Goal: Task Accomplishment & Management: Complete application form

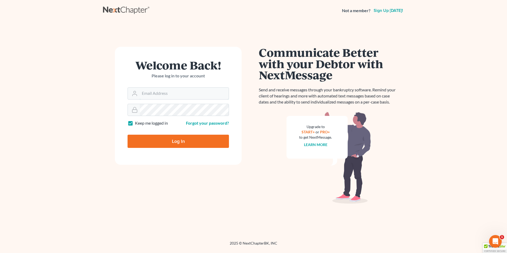
type input "marc.goldbach@goldbachlaw.com"
click at [178, 141] on input "Log In" at bounding box center [177, 141] width 101 height 13
type input "Thinking..."
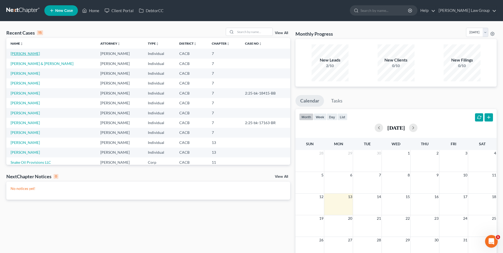
click at [23, 53] on link "[PERSON_NAME]" at bounding box center [25, 53] width 29 height 4
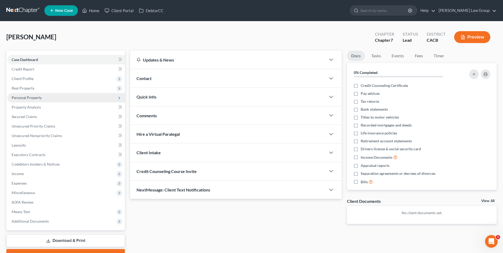
click at [23, 95] on span "Personal Property" at bounding box center [27, 97] width 30 height 4
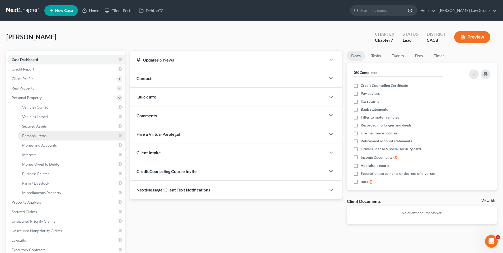
click at [43, 135] on span "Personal Items" at bounding box center [34, 135] width 24 height 4
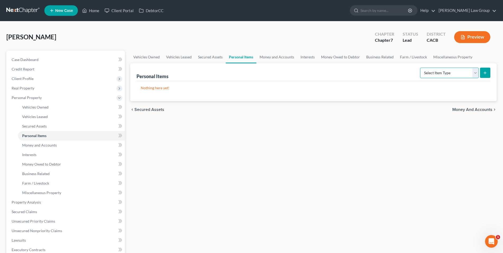
click at [474, 73] on select "Select Item Type Clothing Collectibles Of Value Electronics Firearms Household …" at bounding box center [449, 73] width 59 height 11
select select "household_goods"
click at [420, 68] on select "Select Item Type Clothing Collectibles Of Value Electronics Firearms Household …" at bounding box center [449, 73] width 59 height 11
click at [486, 71] on icon "submit" at bounding box center [485, 73] width 4 height 4
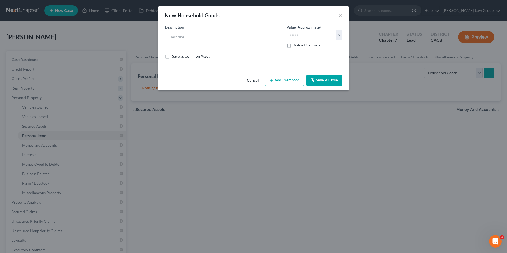
click at [199, 35] on textarea at bounding box center [223, 40] width 116 height 20
type textarea "Used Household Goods including microwave, air fryer, toaster oven, dining table…"
click at [301, 37] on input "text" at bounding box center [311, 35] width 49 height 10
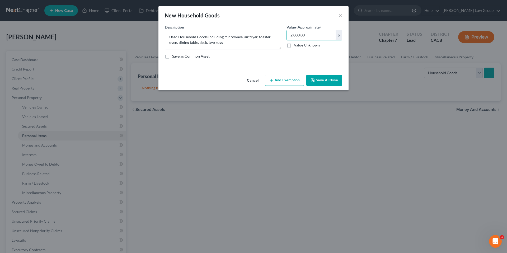
type input "2,000.00"
click at [285, 82] on button "Add Exemption" at bounding box center [284, 80] width 39 height 11
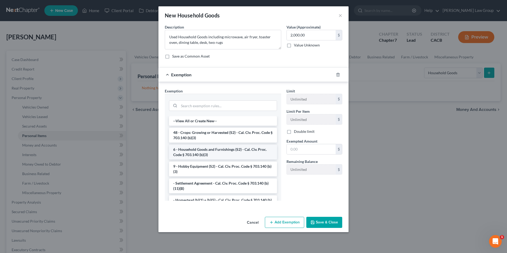
click at [220, 150] on li "6 - Household Goods and Furnishings (S2) - Cal. Civ. Proc. Code § 703.140 (b)(3)" at bounding box center [223, 152] width 108 height 15
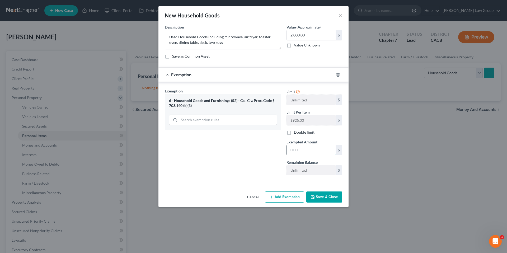
click at [309, 148] on input "text" at bounding box center [311, 150] width 49 height 10
type input "2,000.00"
click at [330, 199] on button "Save & Close" at bounding box center [324, 196] width 36 height 11
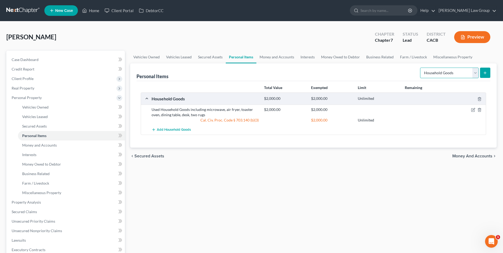
click at [475, 75] on select "Select Item Type Clothing Collectibles Of Value Electronics Firearms Household …" at bounding box center [449, 73] width 59 height 11
select select "electronics"
click at [420, 68] on select "Select Item Type Clothing Collectibles Of Value Electronics Firearms Household …" at bounding box center [449, 73] width 59 height 11
click at [485, 73] on line "submit" at bounding box center [485, 73] width 2 height 0
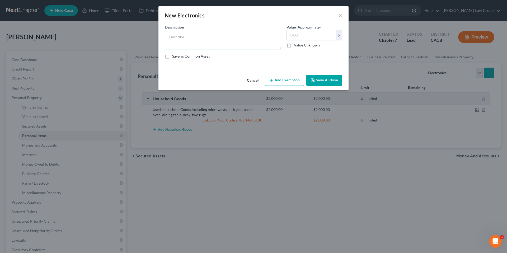
click at [186, 37] on textarea at bounding box center [223, 40] width 116 height 20
type textarea "Used Electronics including cell phone, computer, TV, Google Home, JBL Headphones"
click at [296, 34] on input "text" at bounding box center [311, 35] width 49 height 10
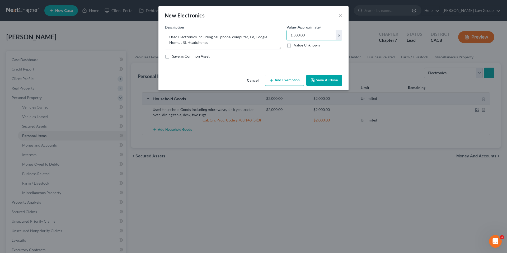
type input "1,500.00"
click at [284, 79] on button "Add Exemption" at bounding box center [284, 80] width 39 height 11
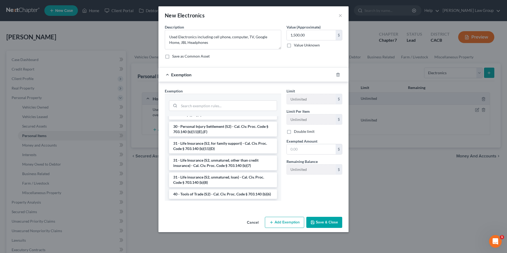
scroll to position [470, 0]
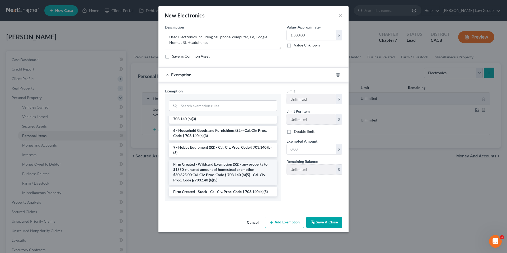
click at [225, 176] on li "Firm Created - Wildcard Exemption (S2) - any property to $1550 + unused amount …" at bounding box center [223, 171] width 108 height 25
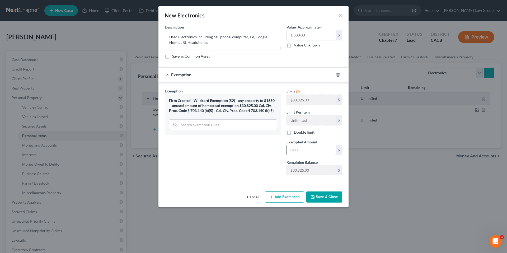
click at [300, 151] on input "text" at bounding box center [311, 150] width 49 height 10
type input "1,500.00"
click at [335, 197] on button "Save & Close" at bounding box center [324, 196] width 36 height 11
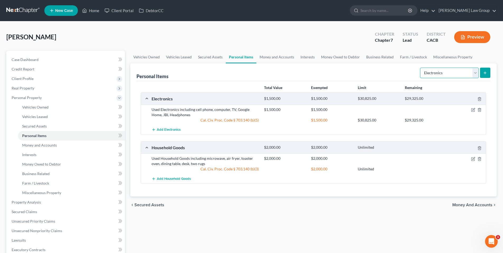
click at [476, 73] on select "Select Item Type Clothing Collectibles Of Value Electronics Firearms Household …" at bounding box center [449, 73] width 59 height 11
select select "collectibles_of_value"
click at [420, 68] on select "Select Item Type Clothing Collectibles Of Value Electronics Firearms Household …" at bounding box center [449, 73] width 59 height 11
click at [485, 73] on icon "submit" at bounding box center [485, 73] width 4 height 4
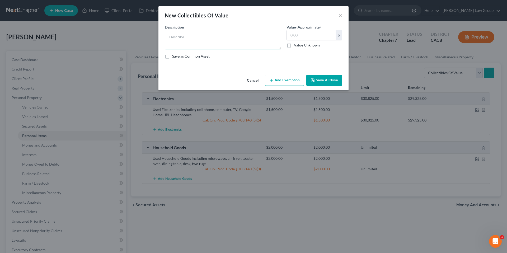
click at [187, 31] on textarea at bounding box center [223, 40] width 116 height 20
type textarea "Used Collectibles of Value including 2 vinyls, 2 designer bags, vintage couch, …"
click at [294, 35] on input "text" at bounding box center [311, 35] width 49 height 10
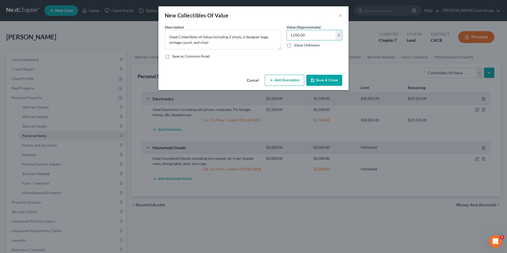
type input "1,050.00"
click at [278, 81] on button "Add Exemption" at bounding box center [284, 80] width 39 height 11
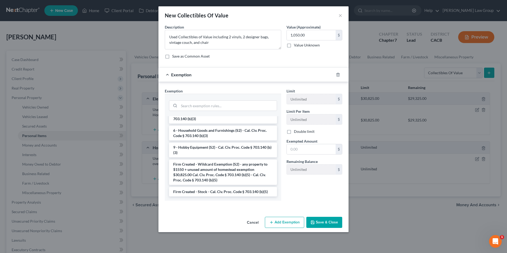
click at [220, 170] on li "Firm Created - Wildcard Exemption (S2) - any property to $1550 + unused amount …" at bounding box center [223, 171] width 108 height 25
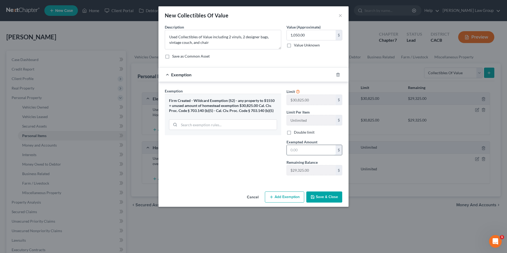
click at [304, 150] on input "text" at bounding box center [311, 150] width 49 height 10
type input "1,050.00"
click at [321, 195] on button "Save & Close" at bounding box center [324, 196] width 36 height 11
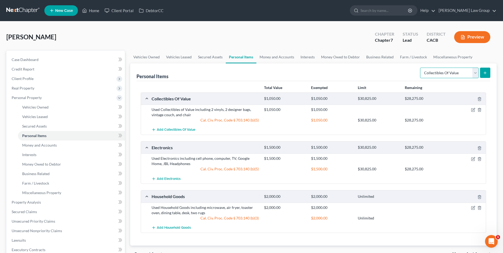
click at [476, 73] on select "Select Item Type Clothing Collectibles Of Value Electronics Firearms Household …" at bounding box center [449, 73] width 59 height 11
select select "jewelry"
click at [420, 68] on select "Select Item Type Clothing Collectibles Of Value Electronics Firearms Household …" at bounding box center [449, 73] width 59 height 11
click at [483, 72] on icon "submit" at bounding box center [485, 73] width 4 height 4
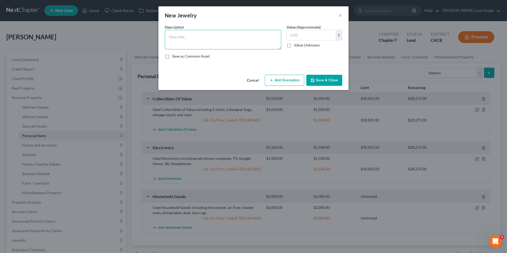
click at [185, 35] on textarea at bounding box center [223, 40] width 116 height 20
type textarea "Used Jewelry including 5 gold rings, 2 turquoise rings and 2 gold necklaces"
click at [308, 37] on input "text" at bounding box center [311, 35] width 49 height 10
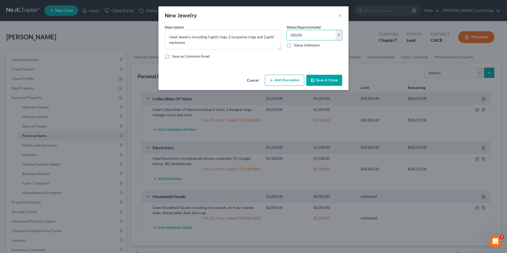
type input "500.00"
click at [292, 79] on button "Add Exemption" at bounding box center [284, 80] width 39 height 11
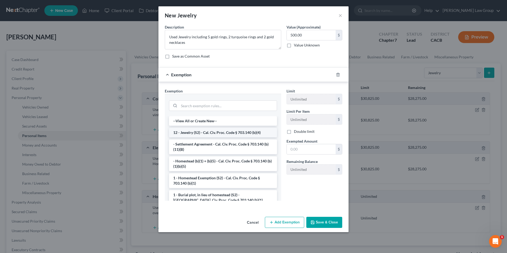
click at [211, 133] on li "12 - Jewelry (S2) - Cal. Civ. Proc. Code § 703.140 (b)(4)" at bounding box center [223, 133] width 108 height 10
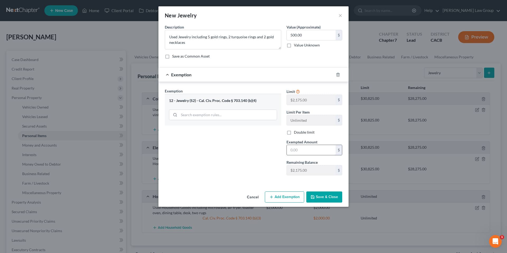
click at [305, 152] on input "text" at bounding box center [311, 150] width 49 height 10
type input "500.00"
click at [331, 196] on button "Save & Close" at bounding box center [324, 196] width 36 height 11
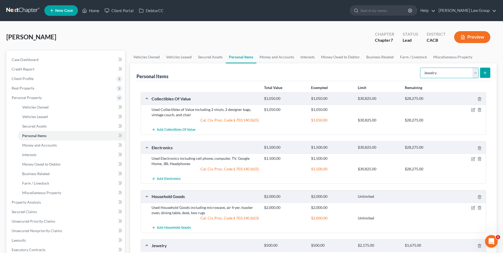
click at [475, 71] on select "Select Item Type Clothing Collectibles Of Value Electronics Firearms Household …" at bounding box center [449, 73] width 59 height 11
select select "clothing"
click at [420, 68] on select "Select Item Type Clothing Collectibles Of Value Electronics Firearms Household …" at bounding box center [449, 73] width 59 height 11
click at [487, 75] on button "submit" at bounding box center [485, 73] width 10 height 10
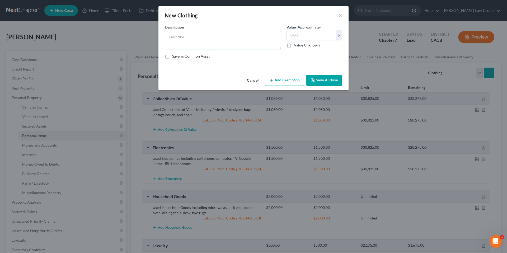
click at [177, 40] on textarea at bounding box center [223, 40] width 116 height 20
type textarea "Used Clothing including denim, tops, dresses, jackets, shorts, sweater and work…"
click at [291, 31] on input "text" at bounding box center [311, 35] width 49 height 10
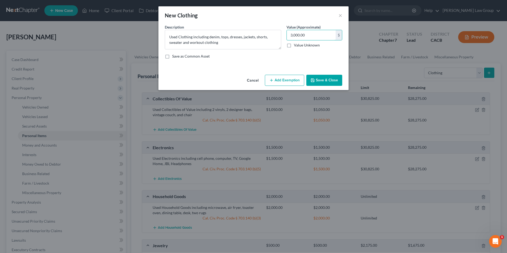
type input "3,000.00"
click at [288, 81] on button "Add Exemption" at bounding box center [284, 80] width 39 height 11
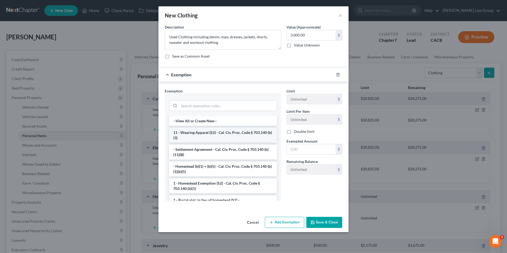
click at [242, 136] on li "11 - Wearing Apparel (S2) - Cal. Civ. Proc. Code § 703.140 (b)(3)" at bounding box center [223, 135] width 108 height 15
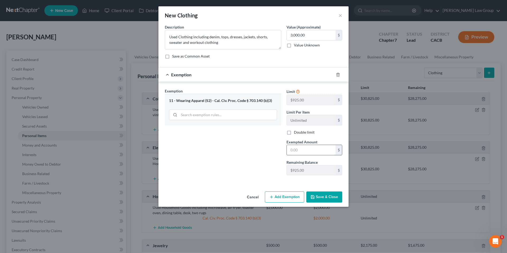
click at [308, 150] on input "text" at bounding box center [311, 150] width 49 height 10
type input "925.00"
click at [284, 196] on button "Add Exemption" at bounding box center [284, 196] width 39 height 11
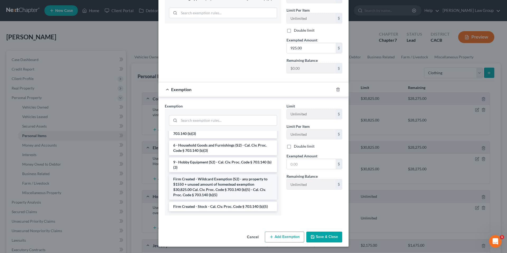
click at [227, 184] on li "Firm Created - Wildcard Exemption (S2) - any property to $1550 + unused amount …" at bounding box center [223, 186] width 108 height 25
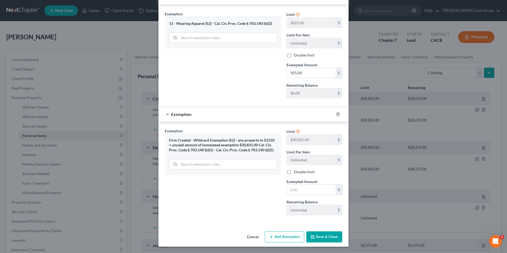
scroll to position [77, 0]
click at [300, 192] on input "text" at bounding box center [311, 190] width 49 height 10
type input "2,075.00"
click at [324, 236] on button "Save & Close" at bounding box center [324, 236] width 36 height 11
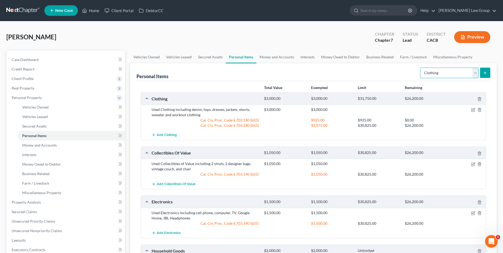
click at [474, 72] on select "Select Item Type Clothing Collectibles Of Value Electronics Firearms Household …" at bounding box center [449, 73] width 59 height 11
select select "pets"
click at [420, 68] on select "Select Item Type Clothing Collectibles Of Value Electronics Firearms Household …" at bounding box center [449, 73] width 59 height 11
click at [483, 71] on icon "submit" at bounding box center [485, 73] width 4 height 4
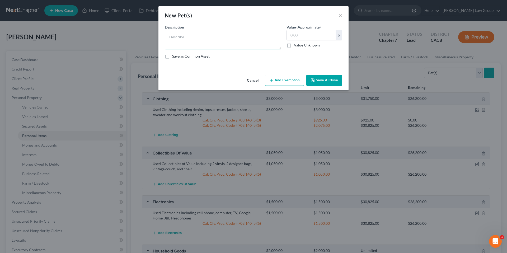
click at [178, 41] on textarea at bounding box center [223, 40] width 116 height 20
type textarea "Two Redbone Coonhounds"
click at [296, 36] on input "text" at bounding box center [311, 35] width 49 height 10
type input "2,500.00"
click at [289, 80] on button "Add Exemption" at bounding box center [284, 80] width 39 height 11
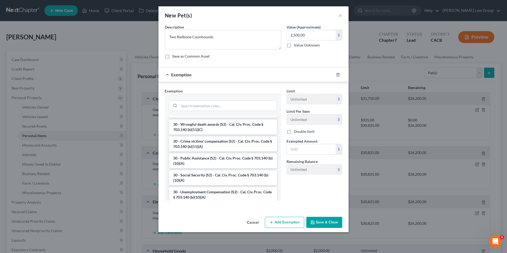
scroll to position [0, 0]
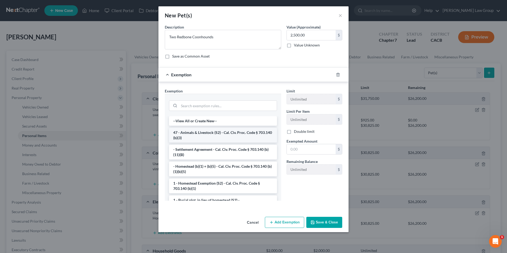
click at [219, 135] on li "47 - Animals & Livestock (S2) - Cal. Civ. Proc. Code § 703.140 (b)(3)" at bounding box center [223, 135] width 108 height 15
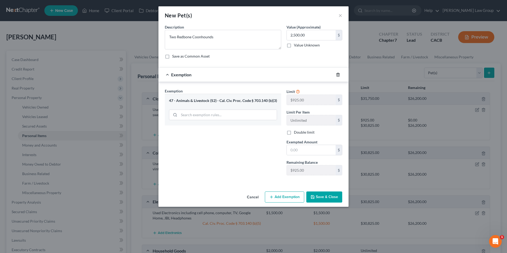
click at [338, 74] on line "button" at bounding box center [338, 74] width 0 height 1
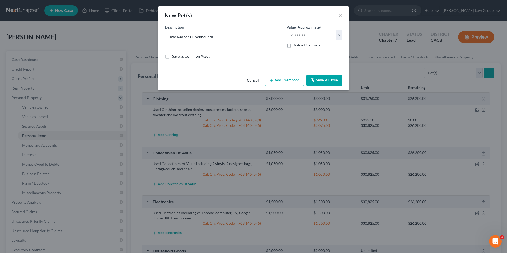
click at [296, 79] on button "Add Exemption" at bounding box center [284, 80] width 39 height 11
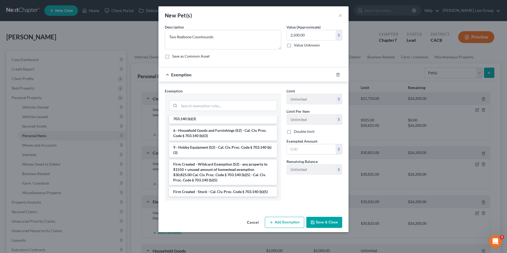
scroll to position [487, 0]
click at [233, 169] on li "Firm Created - Wildcard Exemption (S2) - any property to $1550 + unused amount …" at bounding box center [223, 171] width 108 height 25
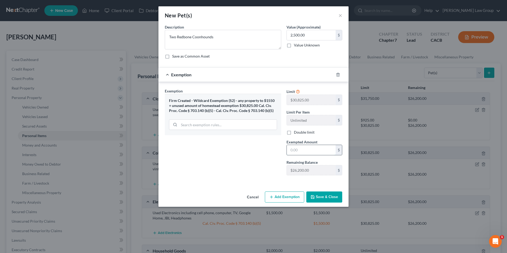
click at [306, 151] on input "text" at bounding box center [311, 150] width 49 height 10
type input "2,500.00"
click at [328, 197] on button "Save & Close" at bounding box center [324, 196] width 36 height 11
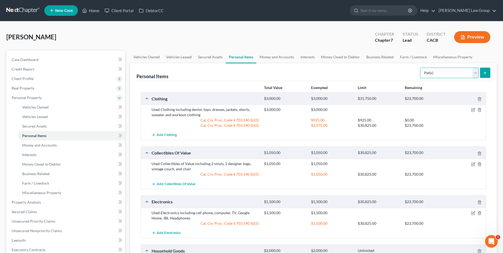
click at [474, 73] on select "Select Item Type Clothing Collectibles Of Value Electronics Firearms Household …" at bounding box center [449, 73] width 59 height 11
select select "sports_and_hobby_equipment"
click at [420, 68] on select "Select Item Type Clothing Collectibles Of Value Electronics Firearms Household …" at bounding box center [449, 73] width 59 height 11
click at [484, 73] on icon "submit" at bounding box center [485, 73] width 4 height 4
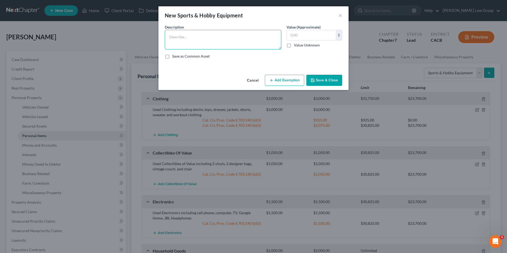
click at [178, 40] on textarea at bounding box center [223, 40] width 116 height 20
type textarea "Used Sporting and Hobby Equipment including tent, grill, sleeping bag, outdoor …"
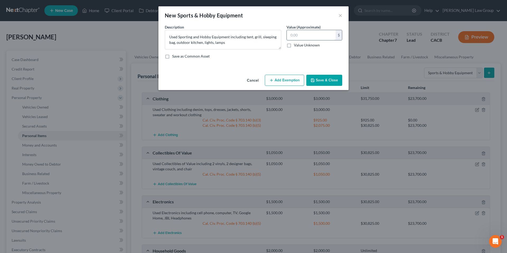
click at [307, 35] on input "text" at bounding box center [311, 35] width 49 height 10
type input "1,000.00"
click at [282, 80] on button "Add Exemption" at bounding box center [284, 80] width 39 height 11
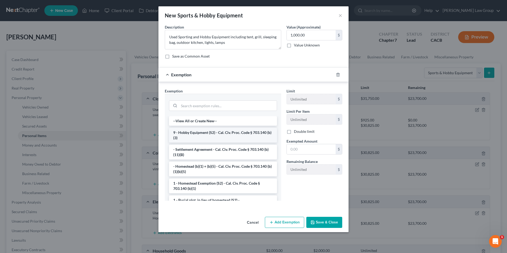
click at [251, 136] on li "9 - Hobby Equipment (S2) - Cal. Civ. Proc. Code § 703.140 (b)(3)" at bounding box center [223, 135] width 108 height 15
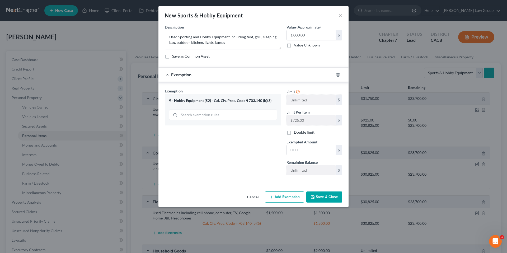
click at [286, 195] on button "Add Exemption" at bounding box center [284, 196] width 39 height 11
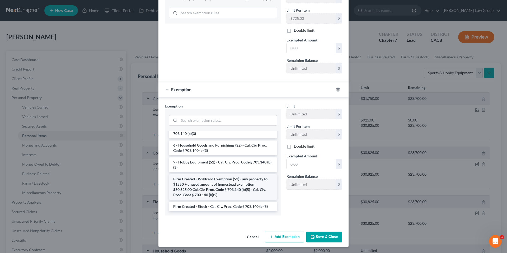
click at [217, 187] on li "Firm Created - Wildcard Exemption (S2) - any property to $1550 + unused amount …" at bounding box center [223, 186] width 108 height 25
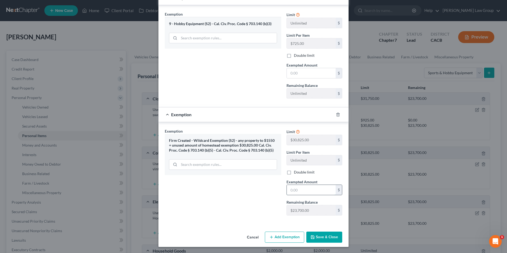
click at [295, 193] on input "text" at bounding box center [311, 190] width 49 height 10
type input "275.00"
click at [323, 237] on button "Save & Close" at bounding box center [324, 236] width 36 height 11
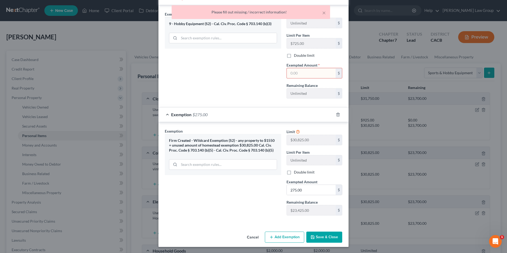
click at [307, 72] on input "text" at bounding box center [311, 73] width 49 height 10
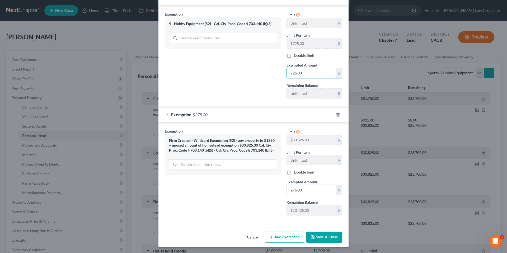
type input "725.00"
click at [324, 237] on button "Save & Close" at bounding box center [324, 236] width 36 height 11
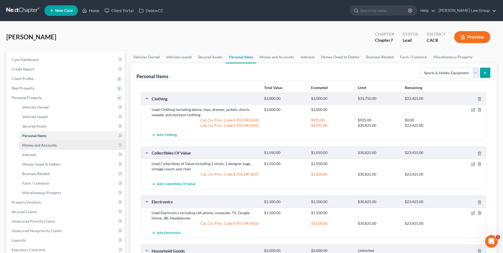
click at [35, 145] on span "Money and Accounts" at bounding box center [39, 145] width 35 height 4
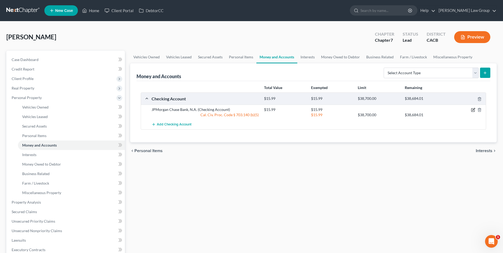
click at [473, 109] on icon "button" at bounding box center [473, 110] width 4 height 4
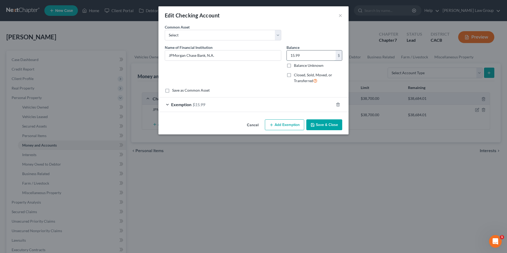
click at [303, 57] on input "15.99" at bounding box center [311, 55] width 49 height 10
type input "27.73"
click at [168, 104] on div "Exemption $15.99" at bounding box center [245, 104] width 175 height 14
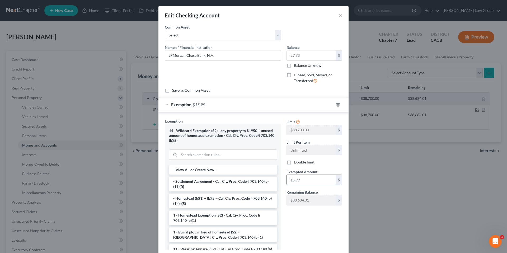
click at [308, 178] on input "15.99" at bounding box center [311, 180] width 49 height 10
type input "27.73"
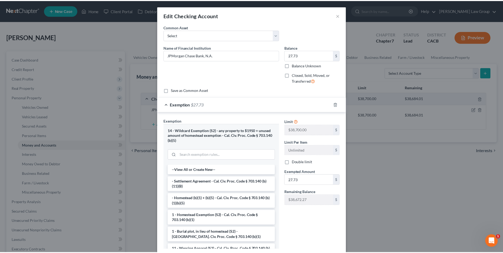
scroll to position [34, 0]
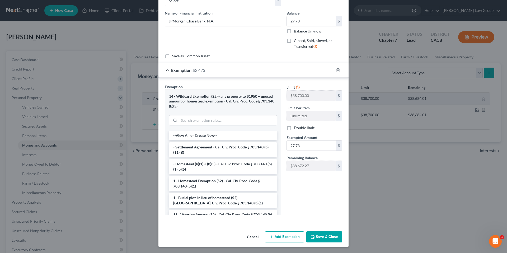
click at [326, 235] on button "Save & Close" at bounding box center [324, 236] width 36 height 11
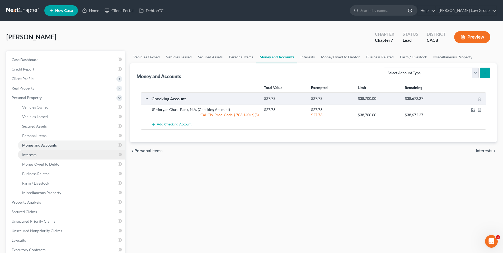
click at [38, 155] on link "Interests" at bounding box center [71, 155] width 107 height 10
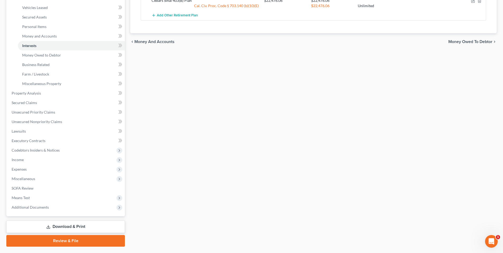
scroll to position [109, 0]
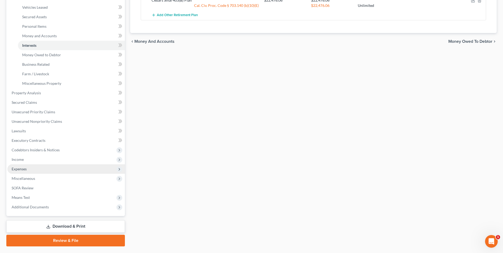
click at [27, 169] on span "Expenses" at bounding box center [65, 169] width 117 height 10
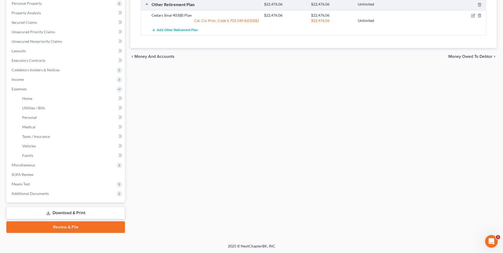
scroll to position [94, 0]
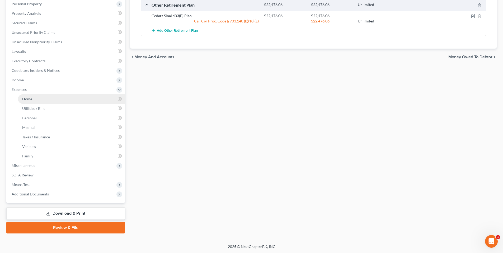
click at [30, 100] on span "Home" at bounding box center [27, 99] width 10 height 4
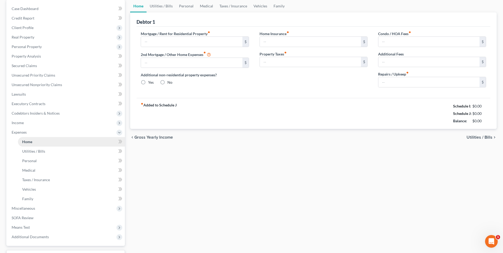
type input "1,500.00"
type input "0.00"
radio input "true"
type input "0.00"
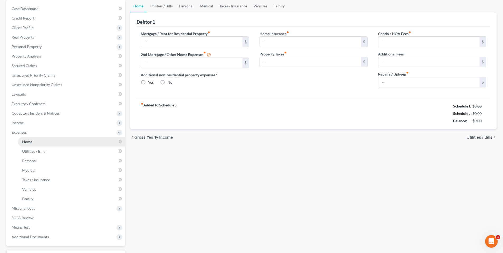
type input "0.00"
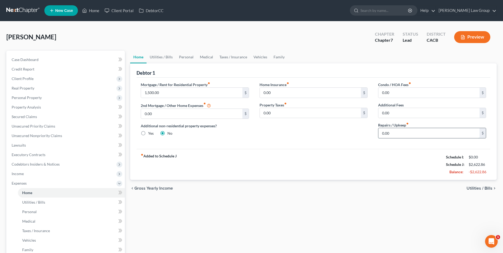
click at [391, 134] on input "0.00" at bounding box center [428, 133] width 101 height 10
type input "80.00"
click at [44, 203] on span "Utilities / Bills" at bounding box center [33, 202] width 23 height 4
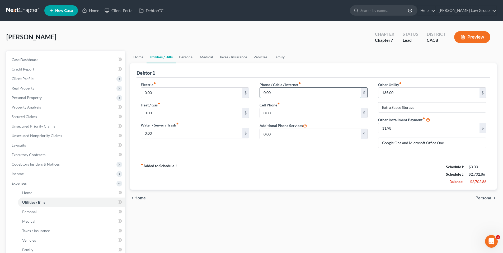
click at [301, 90] on input "0.00" at bounding box center [310, 93] width 101 height 10
type input "60.00"
click at [287, 115] on input "0.00" at bounding box center [310, 113] width 101 height 10
type input "60.34"
click at [36, 211] on span "Personal" at bounding box center [29, 211] width 15 height 4
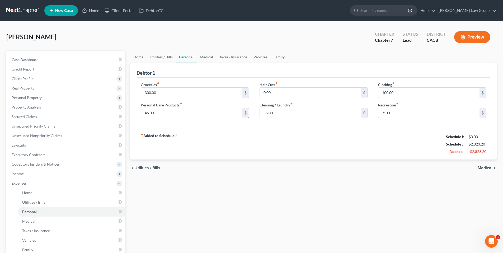
click at [168, 114] on input "45.00" at bounding box center [191, 113] width 101 height 10
type input "50.00"
click at [285, 92] on input "0.00" at bounding box center [310, 93] width 101 height 10
type input "50.00"
click at [279, 117] on input "55.00" at bounding box center [310, 113] width 101 height 10
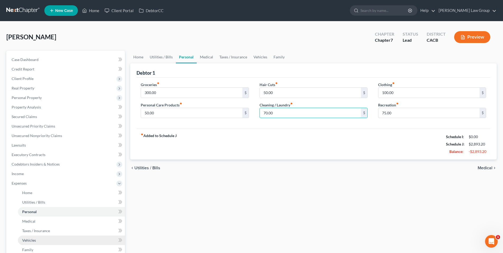
type input "70.00"
click at [32, 241] on span "Vehicles" at bounding box center [29, 240] width 14 height 4
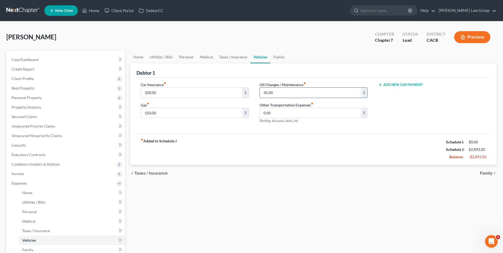
click at [280, 93] on input "45.00" at bounding box center [310, 93] width 101 height 10
type input "110.00"
click at [471, 11] on link "[PERSON_NAME] Law Group" at bounding box center [466, 11] width 60 height 10
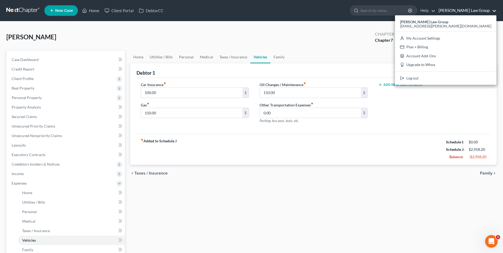
click at [330, 39] on div "[PERSON_NAME] Upgraded Chapter Chapter 7 Status Lead District CACB Preview" at bounding box center [251, 39] width 490 height 23
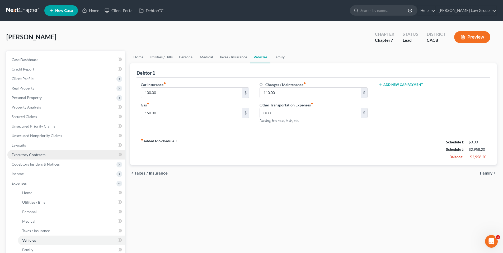
click at [32, 155] on span "Executory Contracts" at bounding box center [29, 154] width 34 height 4
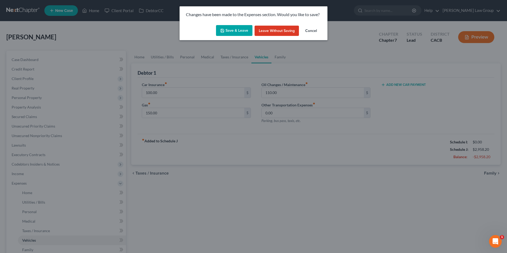
click at [235, 30] on button "Save & Leave" at bounding box center [234, 30] width 36 height 11
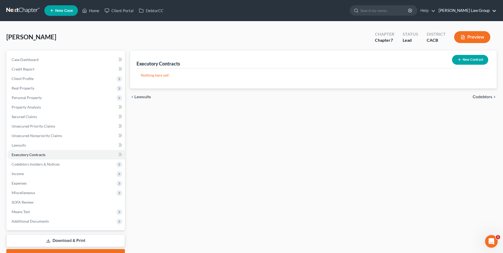
click at [462, 11] on link "[PERSON_NAME] Law Group" at bounding box center [466, 11] width 60 height 10
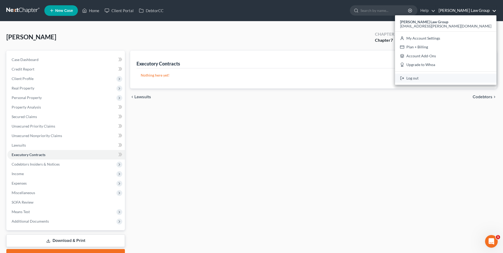
click at [446, 78] on link "Log out" at bounding box center [445, 78] width 101 height 9
